Goal: Information Seeking & Learning: Learn about a topic

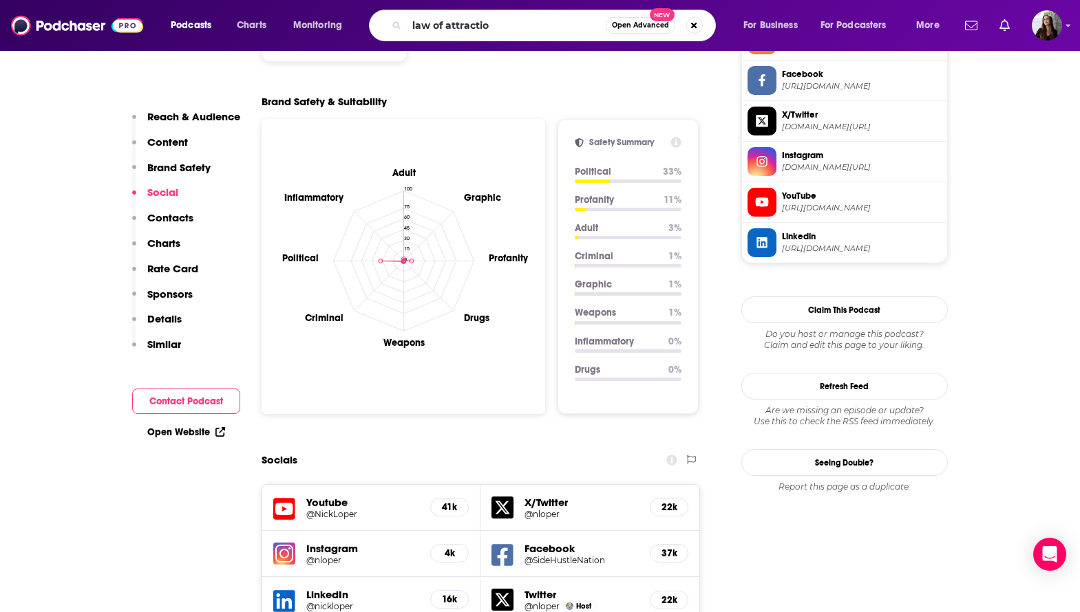
type input "law of attraction"
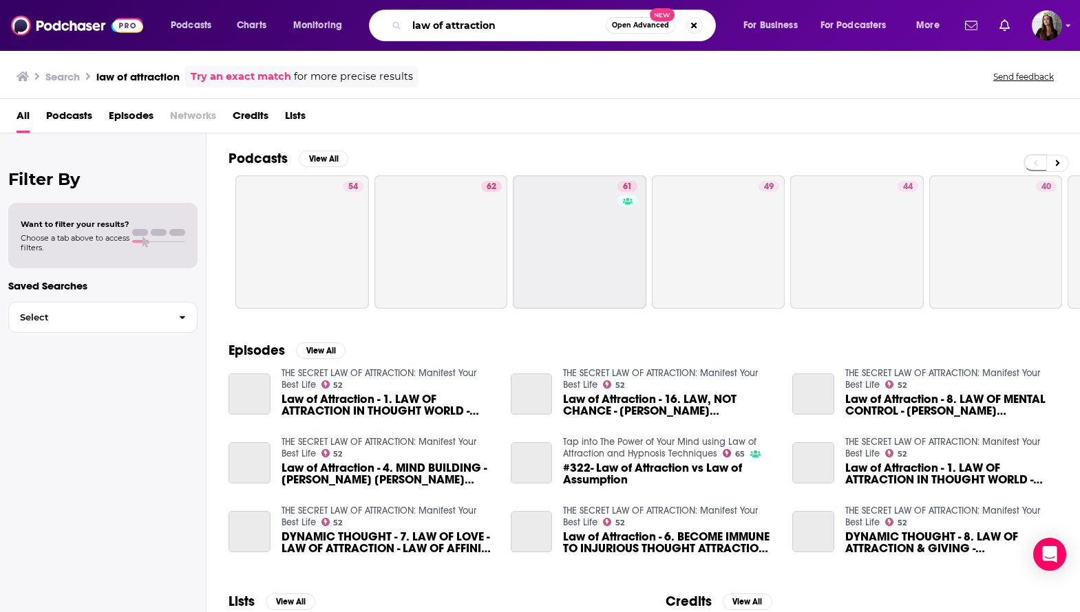
click at [495, 27] on input "law of attraction" at bounding box center [506, 25] width 199 height 22
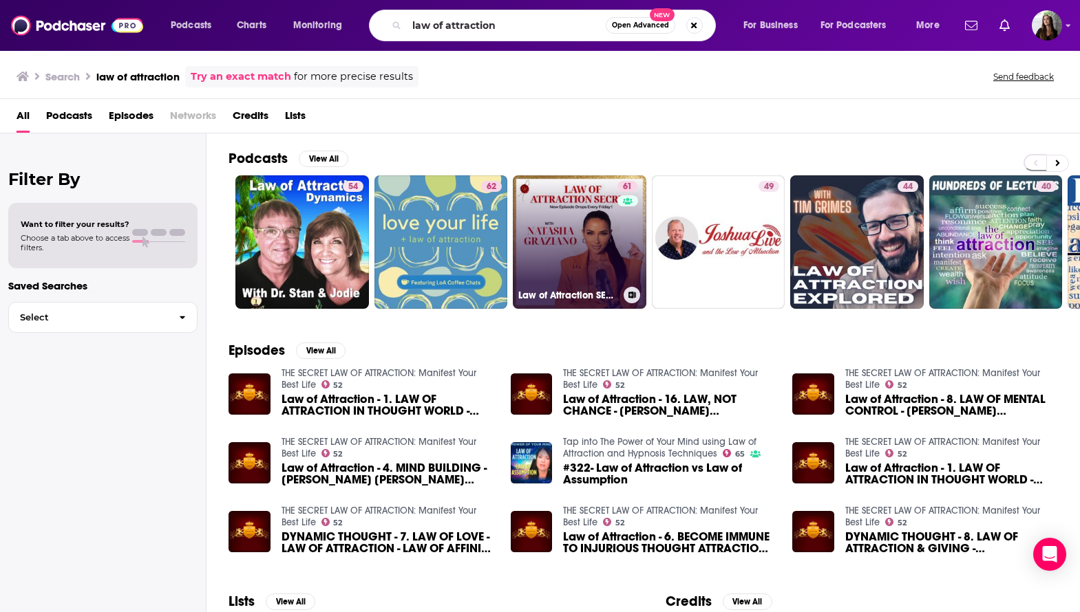
click at [556, 226] on link "61 Law of Attraction SECRETS" at bounding box center [579, 241] width 133 height 133
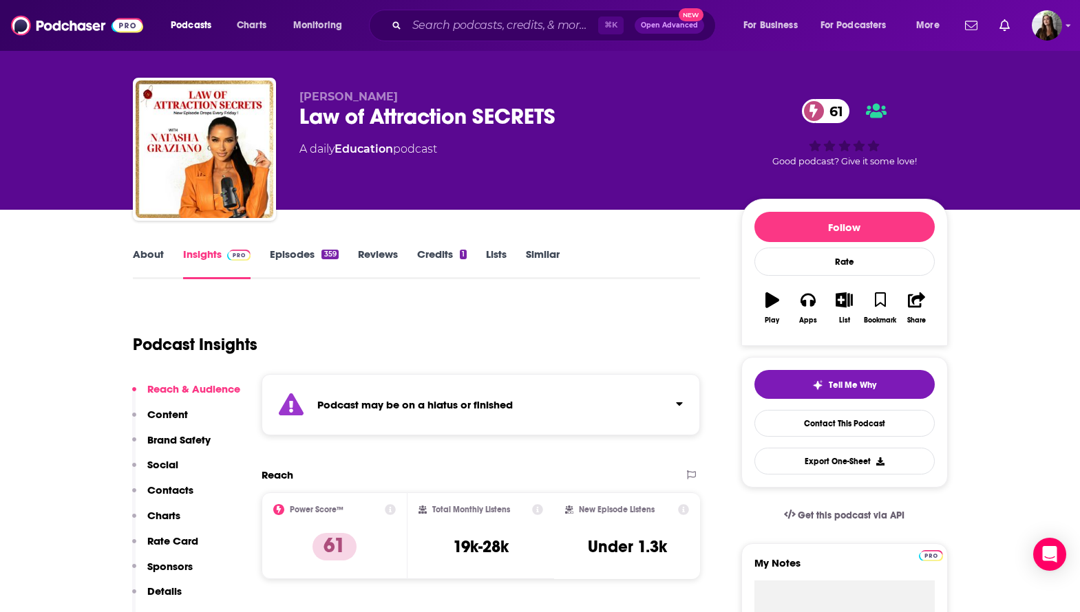
scroll to position [16, 0]
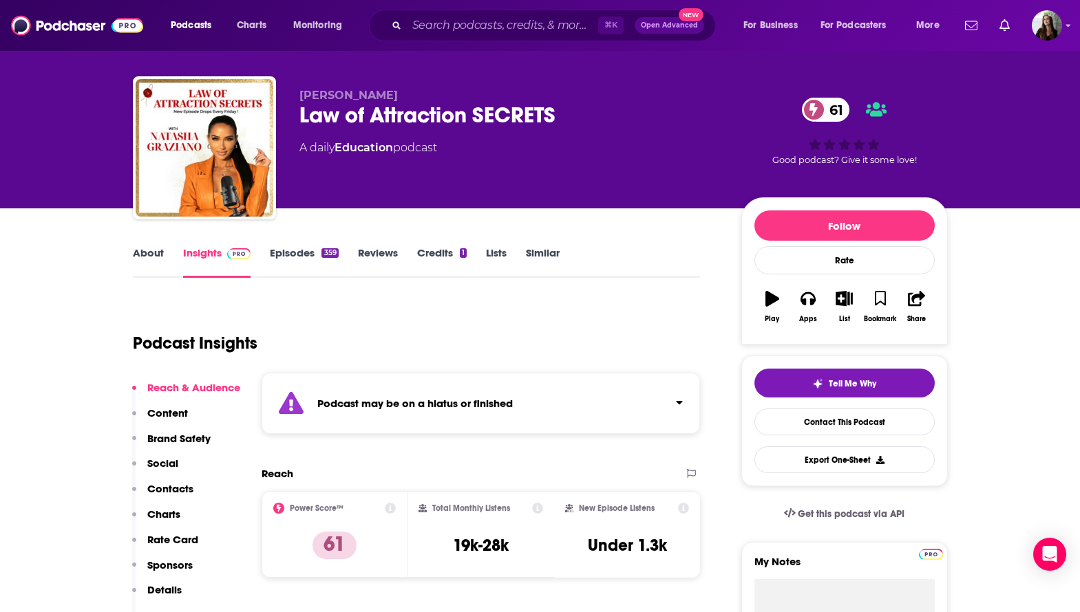
click at [306, 257] on link "Episodes 359" at bounding box center [304, 262] width 68 height 32
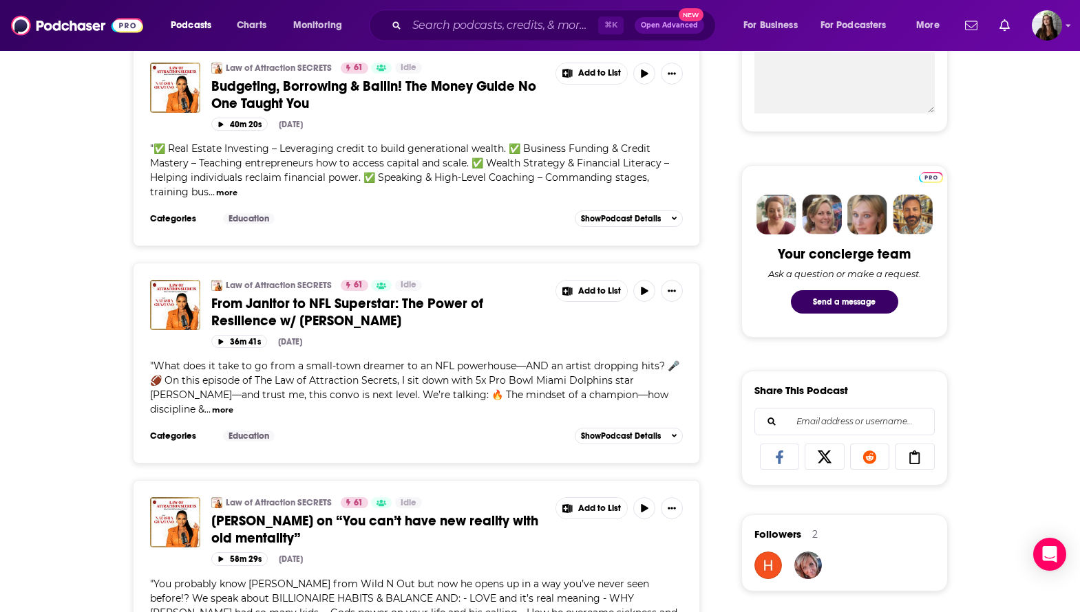
scroll to position [545, 0]
